Goal: Task Accomplishment & Management: Use online tool/utility

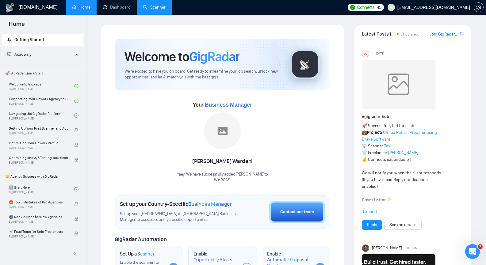
click at [149, 9] on link "Scanner" at bounding box center [154, 7] width 23 height 5
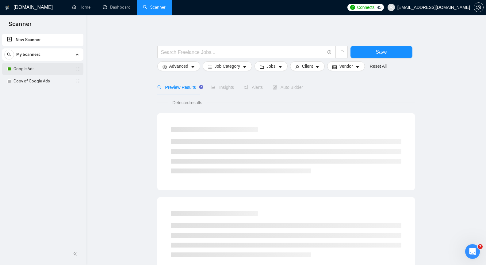
click at [35, 68] on link "Google Ads" at bounding box center [42, 69] width 58 height 12
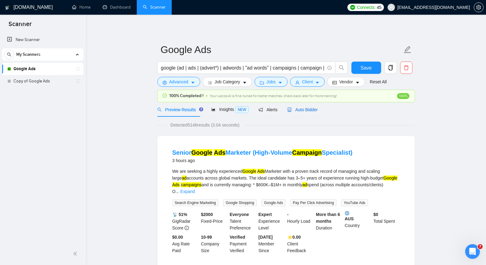
click at [311, 110] on span "Auto Bidder" at bounding box center [302, 109] width 30 height 5
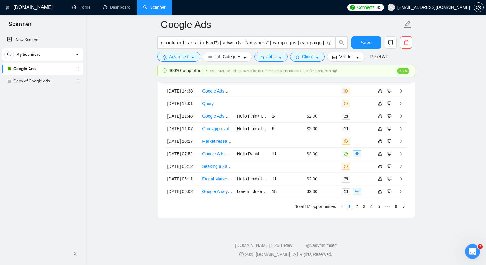
scroll to position [1635, 0]
click at [356, 206] on link "2" at bounding box center [356, 206] width 7 height 7
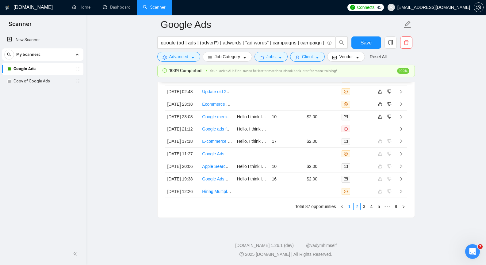
click at [351, 207] on link "1" at bounding box center [349, 206] width 7 height 7
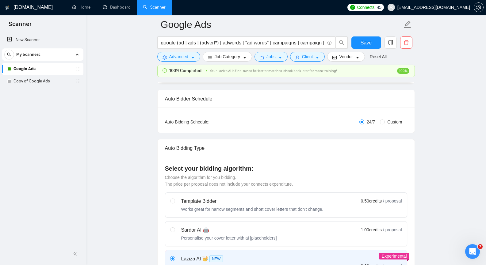
scroll to position [0, 0]
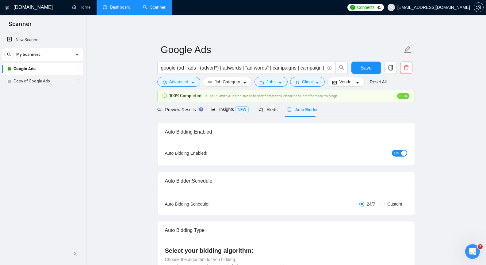
click at [117, 5] on link "Dashboard" at bounding box center [117, 7] width 28 height 5
